Goal: Information Seeking & Learning: Learn about a topic

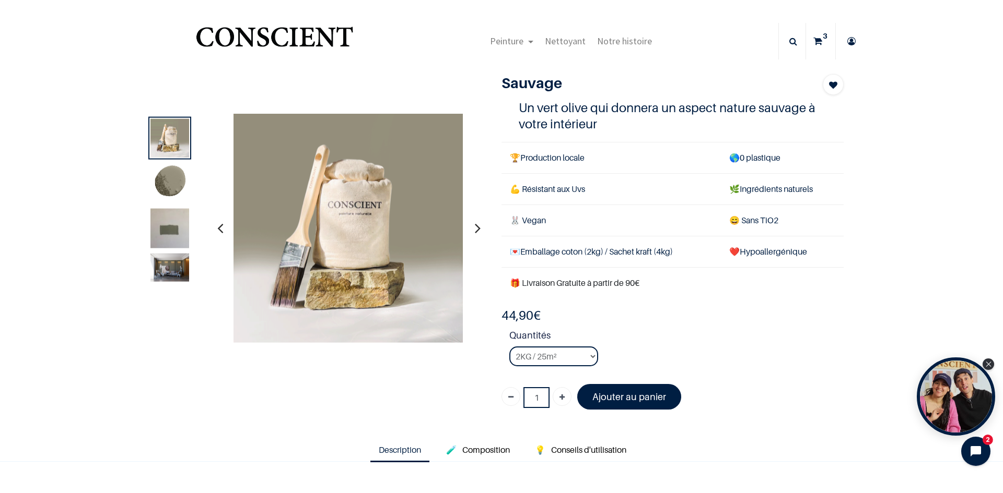
click at [163, 186] on img at bounding box center [169, 182] width 39 height 39
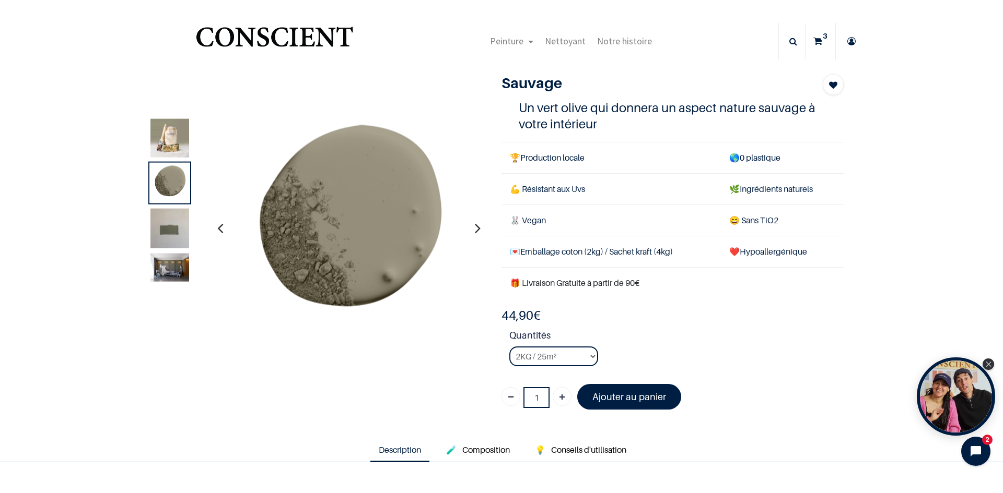
click at [171, 223] on img at bounding box center [169, 234] width 39 height 52
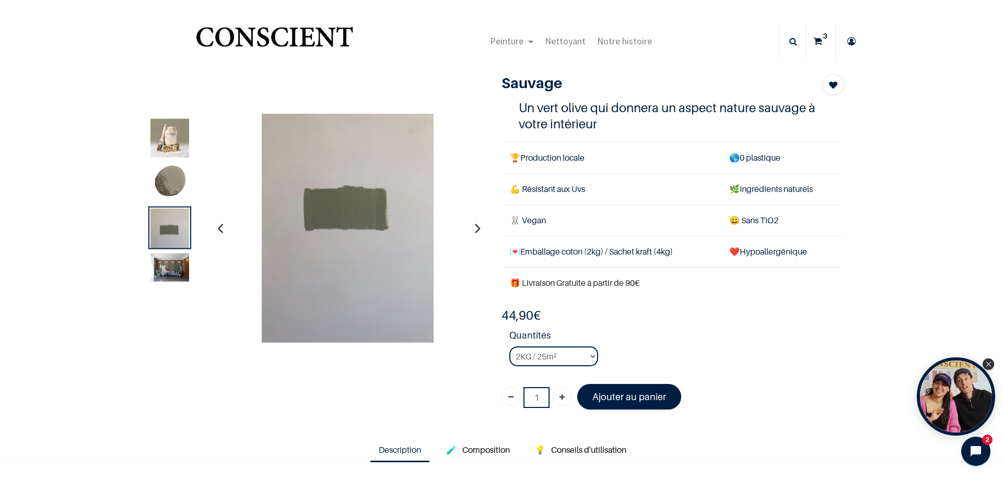
click at [338, 194] on img at bounding box center [348, 228] width 172 height 230
click at [150, 261] on img at bounding box center [169, 267] width 39 height 28
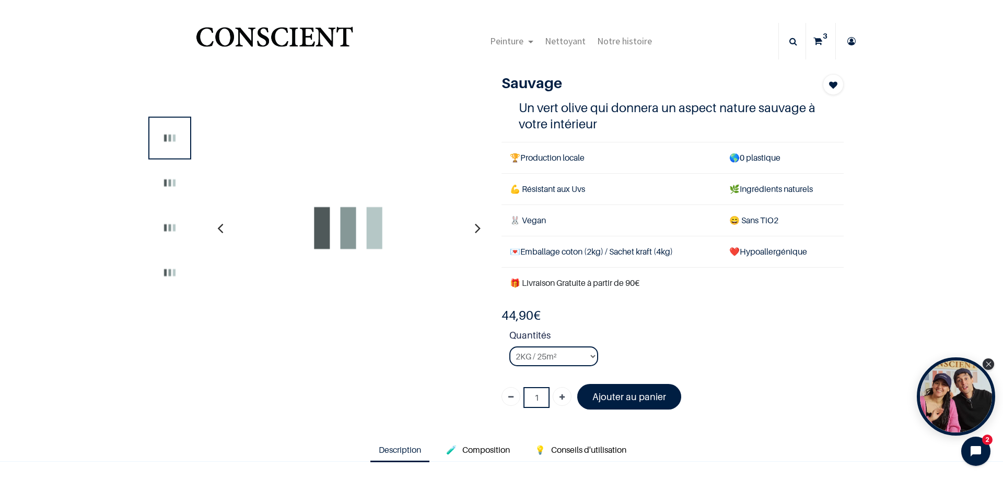
click at [254, 35] on img "Logo of Conscient" at bounding box center [274, 41] width 161 height 41
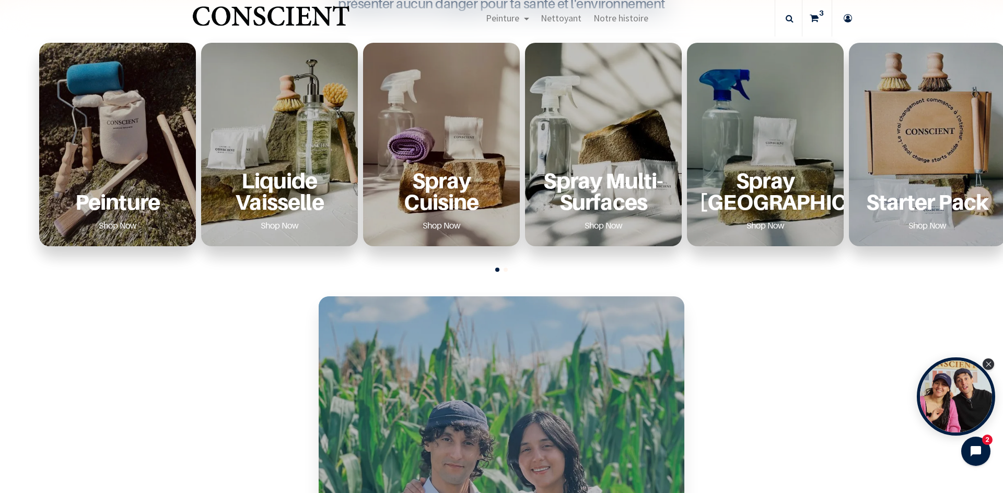
scroll to position [470, 0]
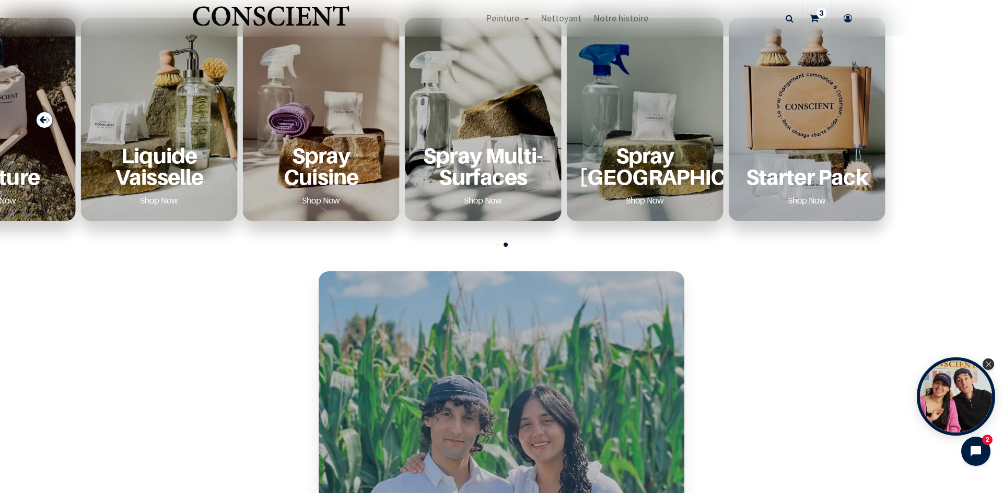
click at [363, 157] on div "Peinture Shop Now Liquide Vaisselle Shop Now" at bounding box center [381, 120] width 924 height 204
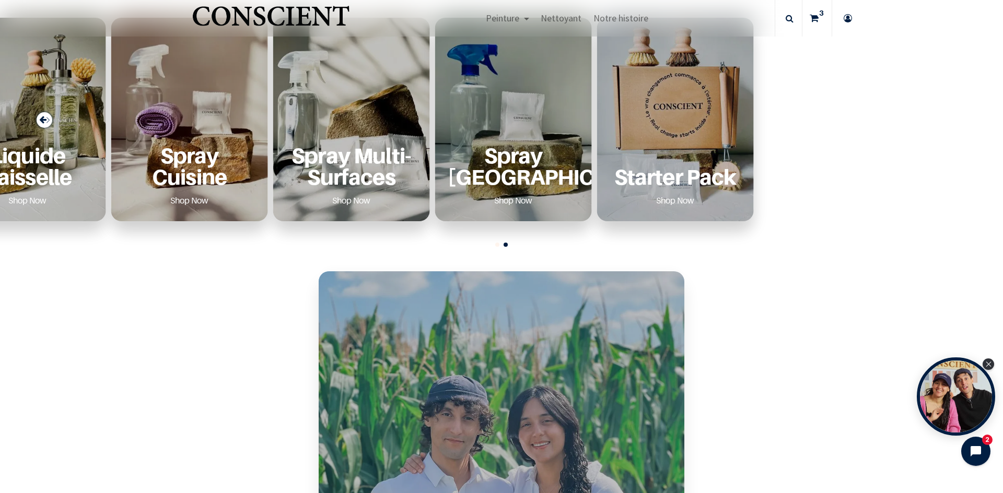
click at [254, 147] on div "Peinture Shop Now Liquide Vaisselle Shop Now" at bounding box center [249, 120] width 924 height 204
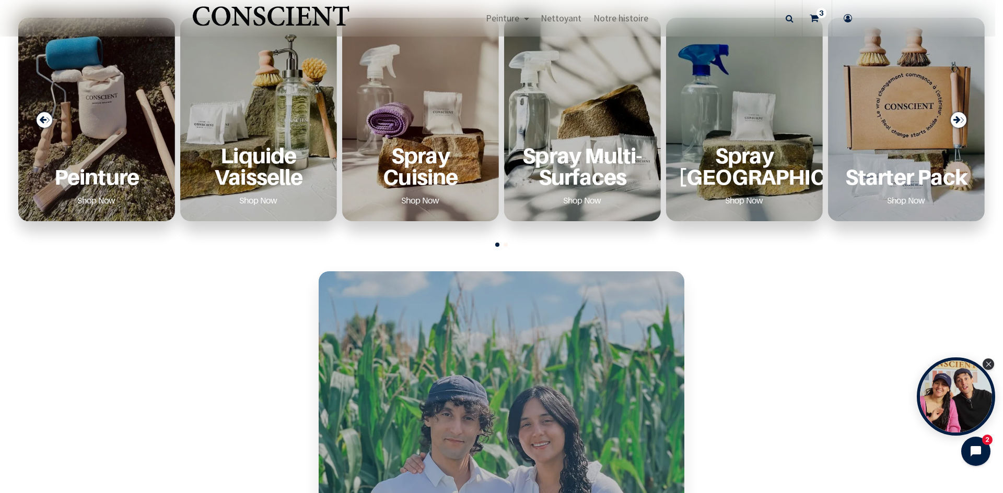
click at [767, 163] on div "Peinture Shop Now Liquide Vaisselle Shop Now" at bounding box center [480, 120] width 924 height 204
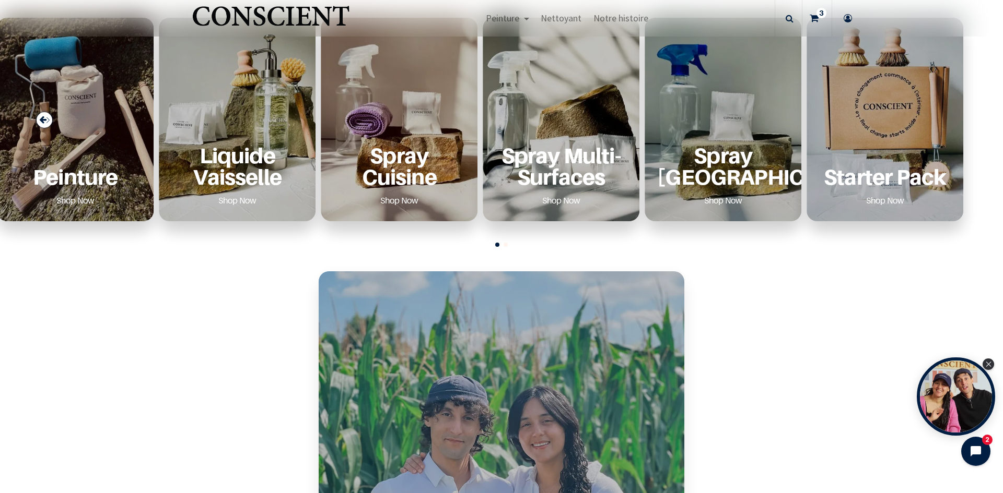
click at [333, 177] on p "Spray Cuisine" at bounding box center [399, 166] width 132 height 43
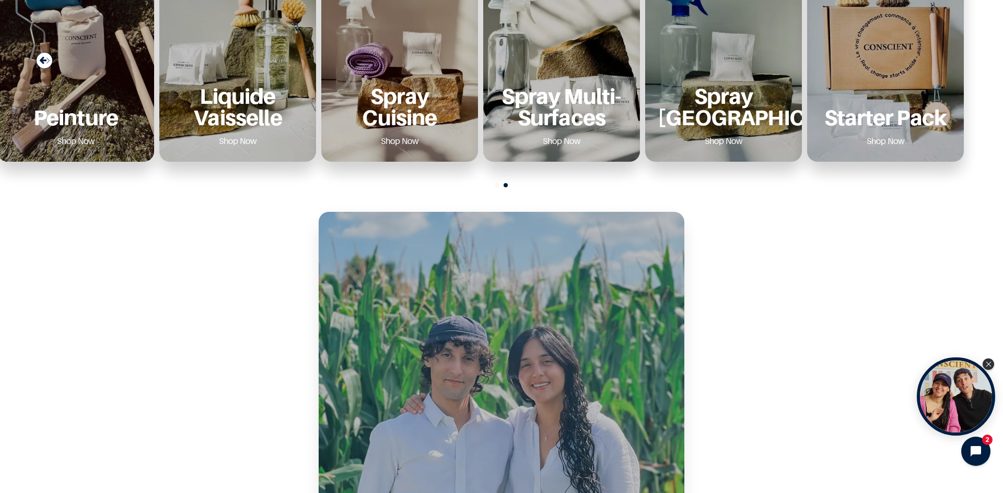
scroll to position [0, 0]
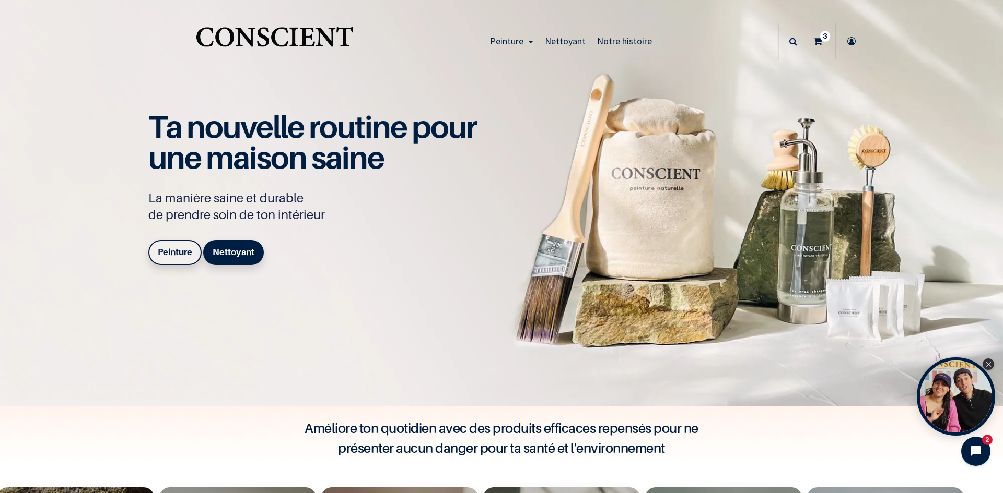
click at [784, 42] on link at bounding box center [792, 41] width 22 height 37
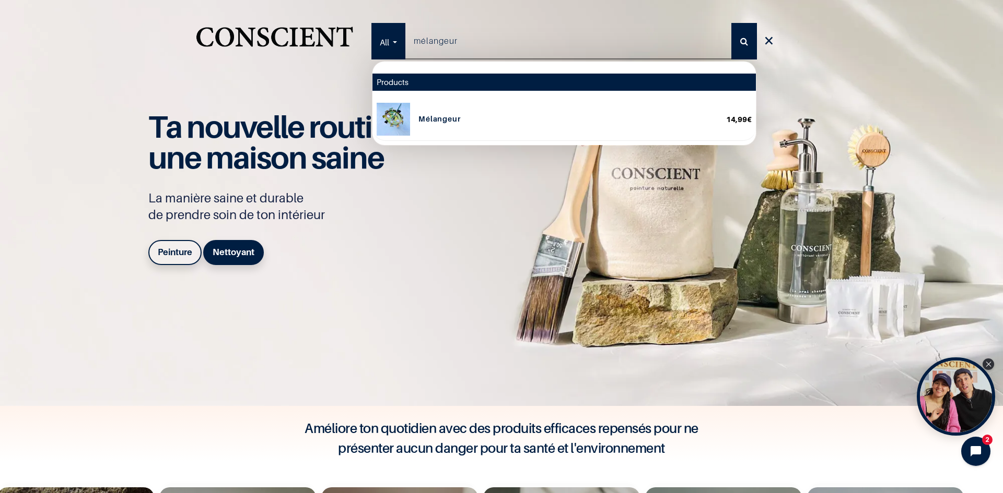
type input "mélangeur"
click at [674, 124] on h6 "Mélangeur" at bounding box center [567, 119] width 299 height 9
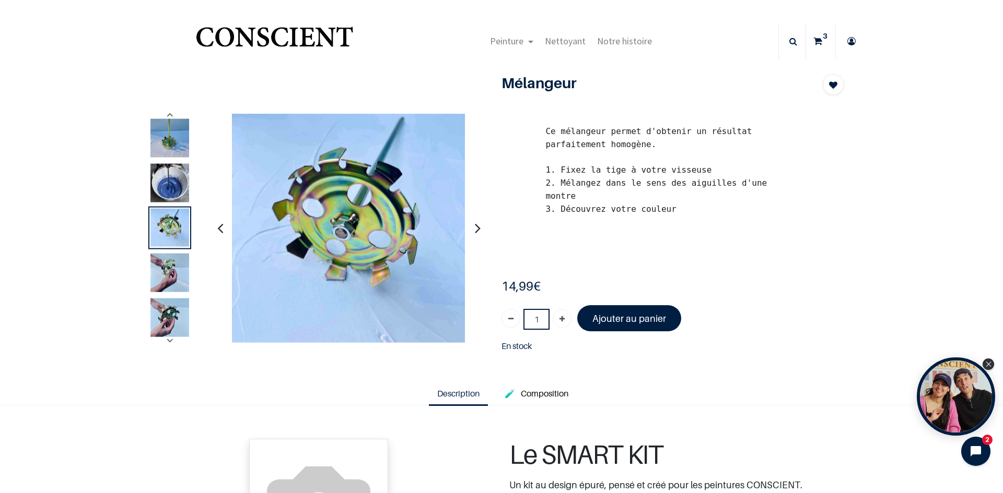
click at [183, 175] on img at bounding box center [169, 182] width 39 height 39
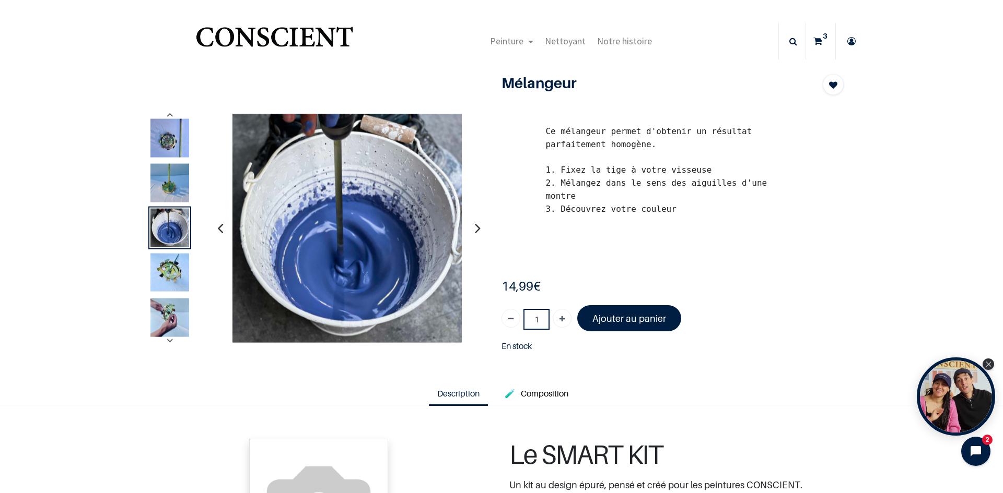
click at [157, 291] on div at bounding box center [169, 272] width 43 height 43
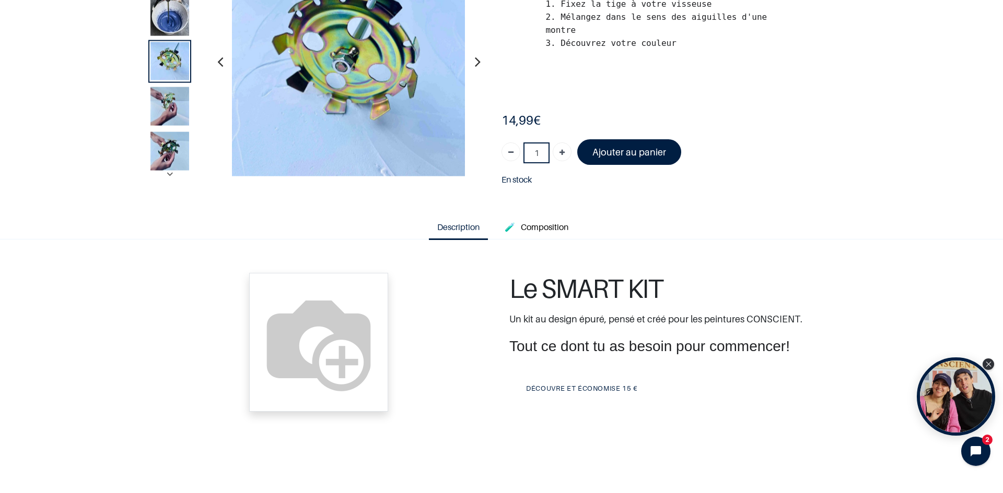
scroll to position [157, 0]
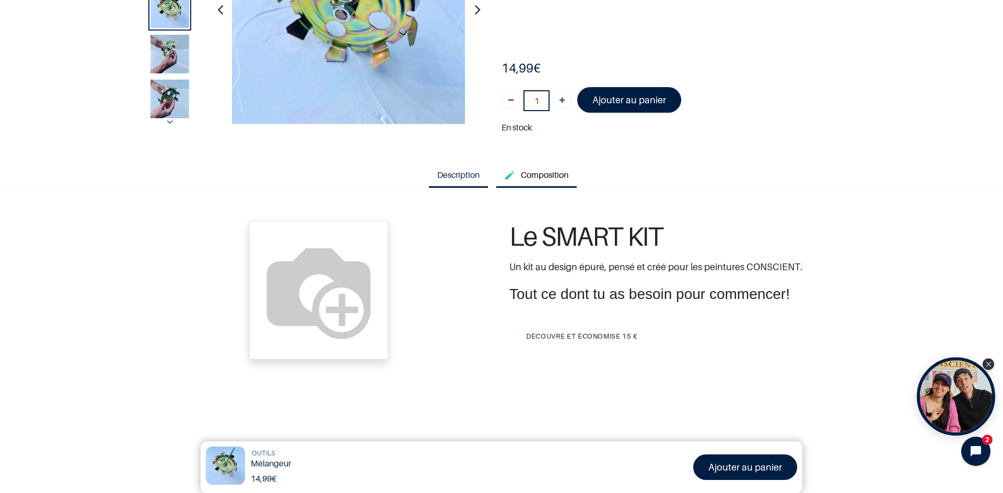
click at [538, 168] on link "🧪 Composition" at bounding box center [536, 176] width 80 height 24
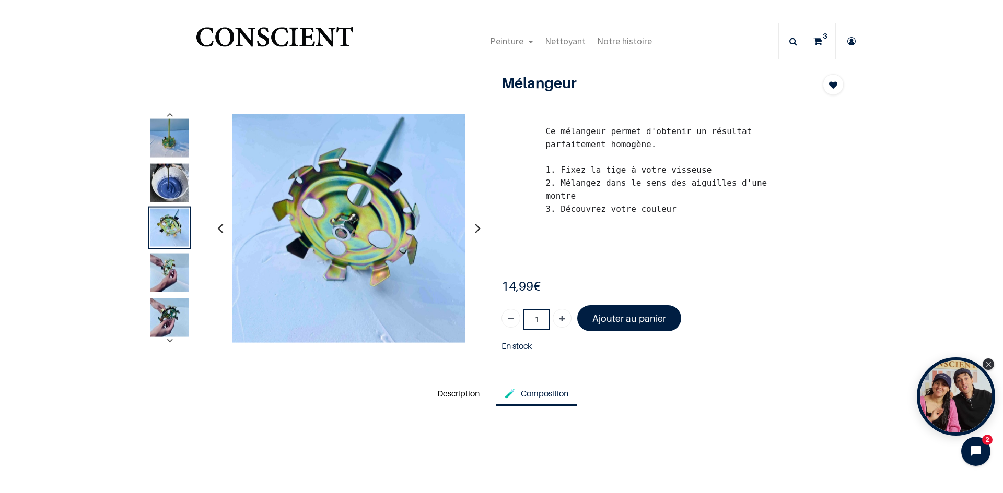
click at [171, 229] on img at bounding box center [169, 227] width 39 height 38
click at [162, 273] on img at bounding box center [169, 272] width 39 height 39
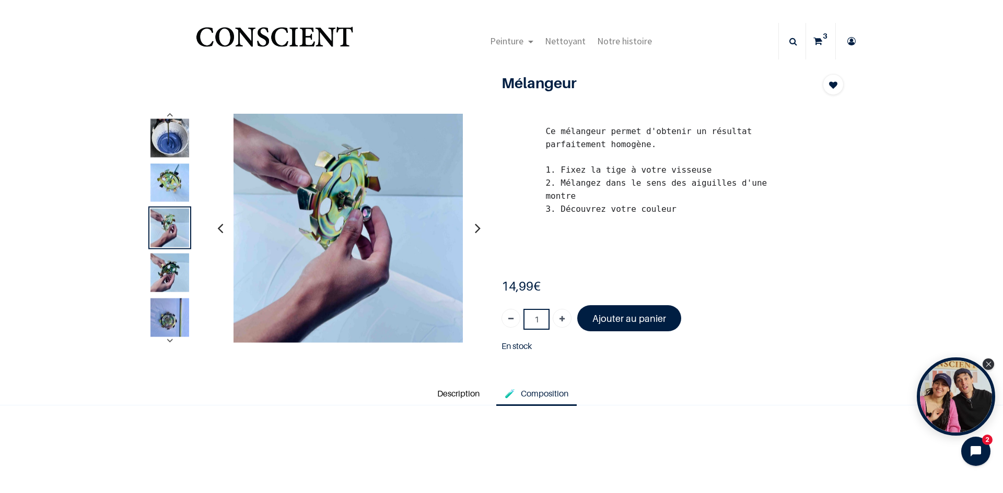
click at [163, 279] on img at bounding box center [169, 272] width 39 height 39
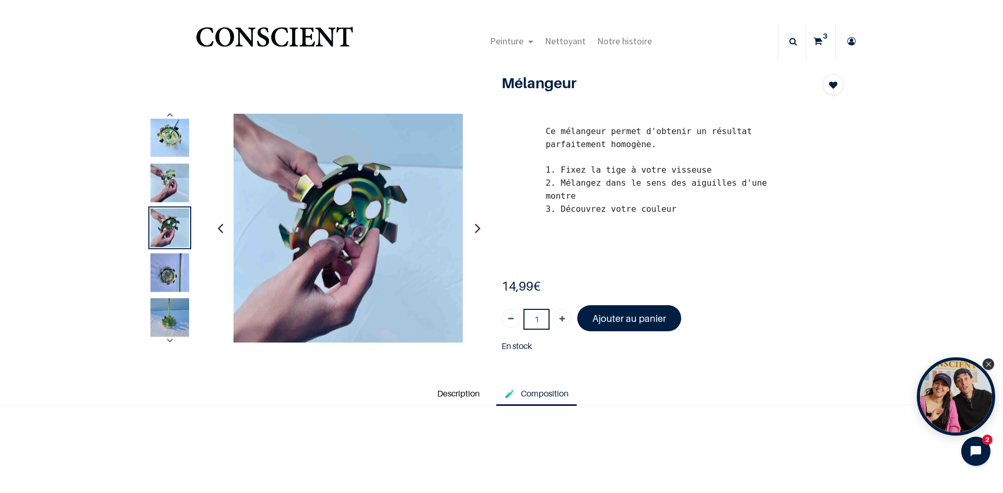
click at [169, 293] on div at bounding box center [169, 272] width 43 height 43
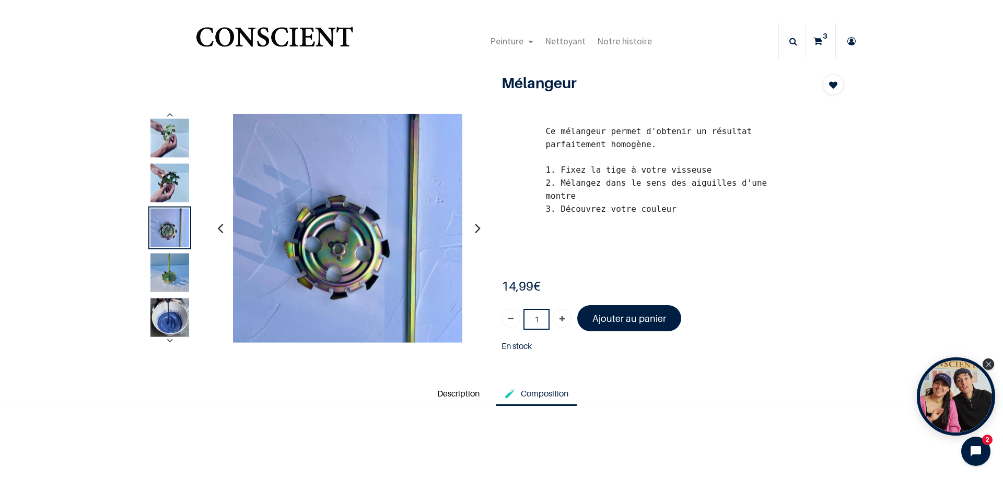
click at [170, 313] on img at bounding box center [169, 317] width 39 height 39
